Goal: Information Seeking & Learning: Learn about a topic

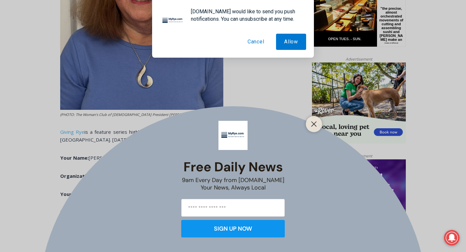
scroll to position [370, 0]
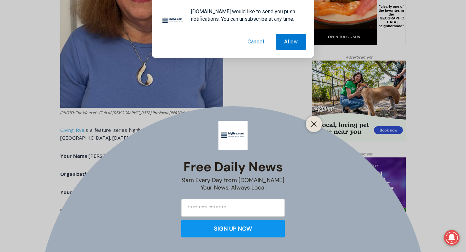
click at [253, 43] on button "Cancel" at bounding box center [255, 42] width 33 height 16
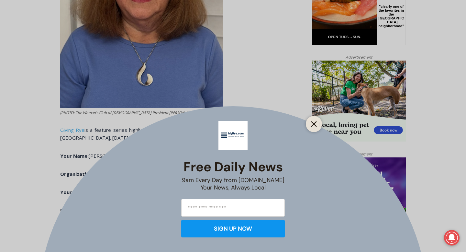
click at [311, 120] on button "Close" at bounding box center [313, 123] width 9 height 9
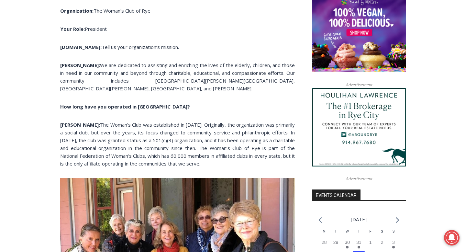
scroll to position [534, 0]
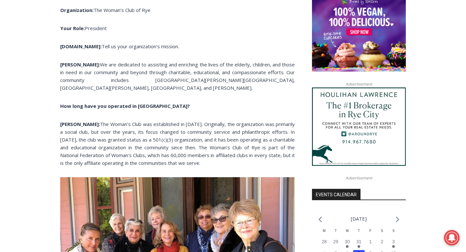
click at [230, 80] on p "[PERSON_NAME]: We are dedicated to assisting and enriching the lives of the eld…" at bounding box center [177, 75] width 235 height 31
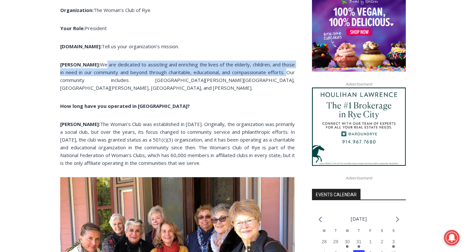
drag, startPoint x: 283, startPoint y: 73, endPoint x: 82, endPoint y: 67, distance: 202.0
click at [82, 67] on span "We are dedicated to assisting and enriching the lives of the elderly, children,…" at bounding box center [177, 76] width 235 height 30
copy span "e are dedicated to assisting and enriching the lives of the elderly, children, …"
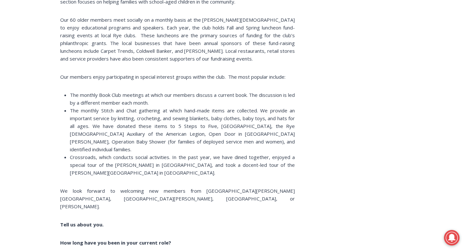
scroll to position [1889, 0]
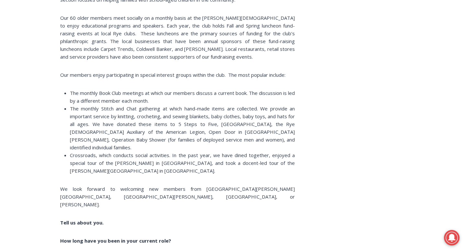
click at [105, 151] on li "Crossroads, which conducts social activities. In the past year, we have dined t…" at bounding box center [182, 162] width 225 height 23
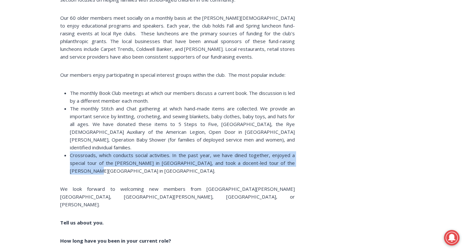
drag, startPoint x: 104, startPoint y: 135, endPoint x: 65, endPoint y: 115, distance: 43.6
click at [70, 151] on li "Crossroads, which conducts social activities. In the past year, we have dined t…" at bounding box center [182, 162] width 225 height 23
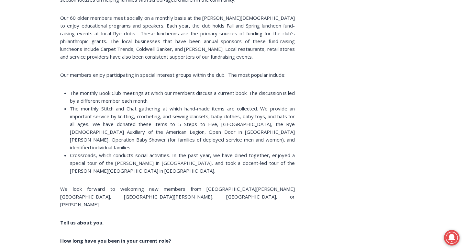
click at [91, 152] on span "Crossroads, which conducts social activities. In the past year, we have dined t…" at bounding box center [182, 163] width 225 height 22
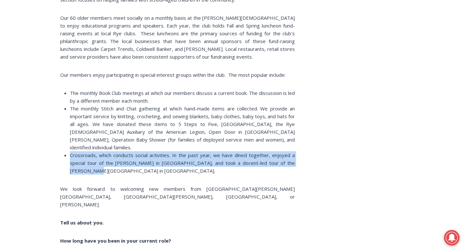
drag, startPoint x: 102, startPoint y: 136, endPoint x: 71, endPoint y: 119, distance: 34.7
click at [71, 151] on li "Crossroads, which conducts social activities. In the past year, we have dined t…" at bounding box center [182, 162] width 225 height 23
copy span "Crossroads, which conducts social activities. In the past year, we have dined t…"
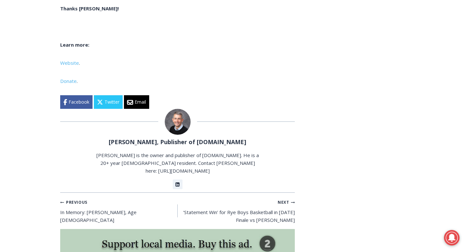
scroll to position [2718, 0]
